Goal: Information Seeking & Learning: Learn about a topic

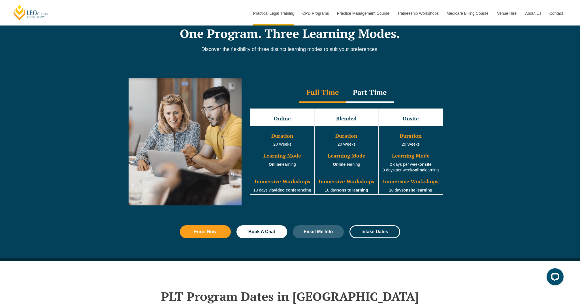
scroll to position [480, 0]
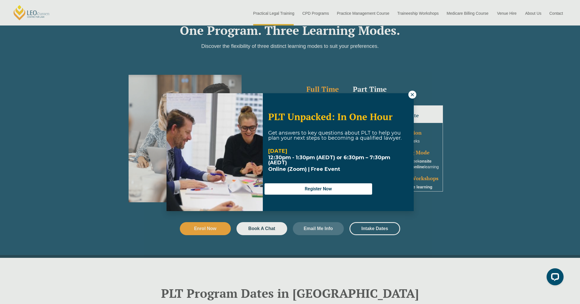
click at [414, 95] on icon at bounding box center [412, 94] width 5 height 5
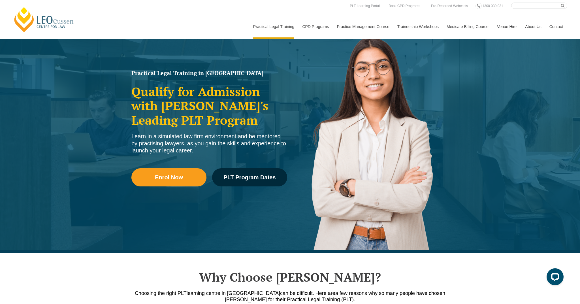
scroll to position [0, 0]
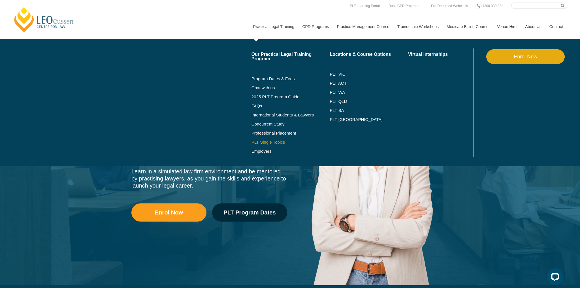
click at [255, 145] on link "PLT Single Topics" at bounding box center [291, 142] width 78 height 5
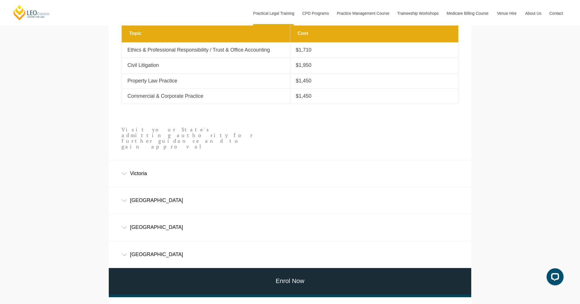
scroll to position [331, 0]
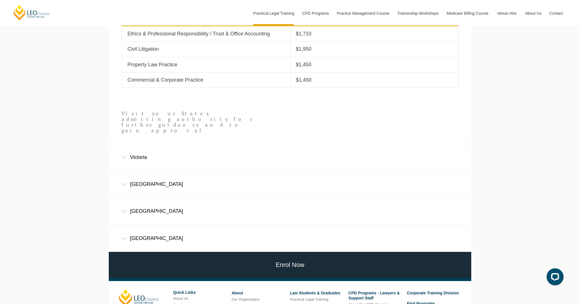
click at [214, 146] on div "Victoria" at bounding box center [290, 157] width 363 height 26
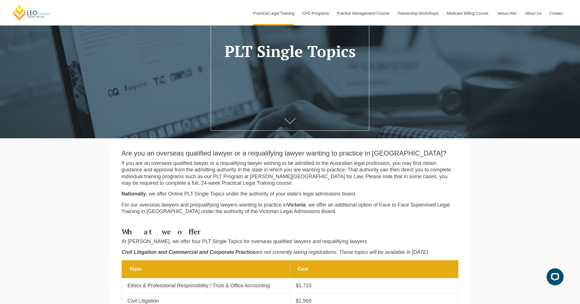
scroll to position [0, 0]
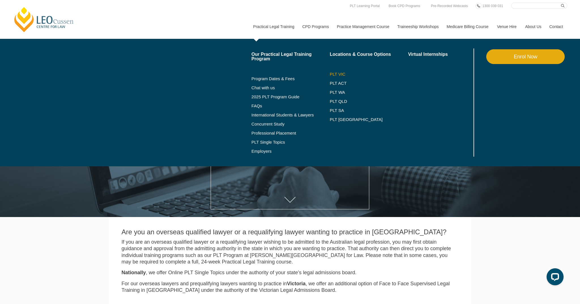
click at [330, 73] on link "PLT VIC" at bounding box center [369, 74] width 78 height 5
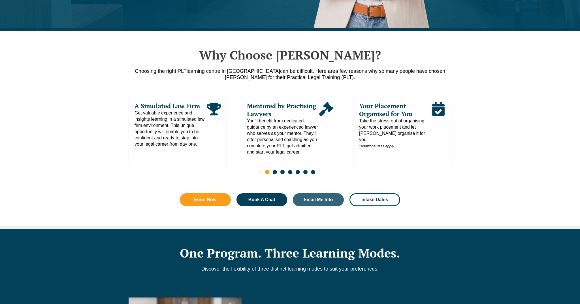
scroll to position [257, 0]
